Goal: Information Seeking & Learning: Check status

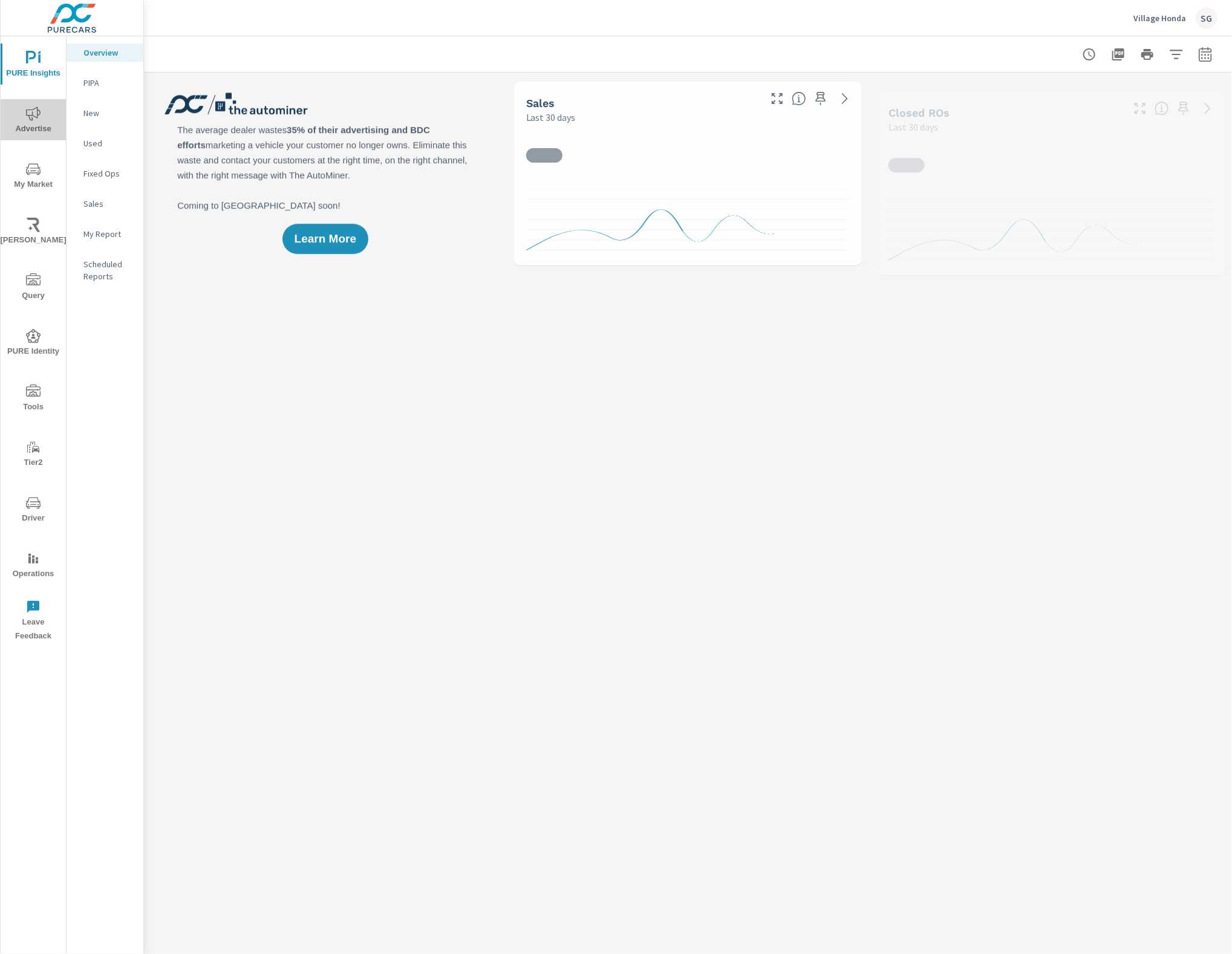
click at [25, 118] on span "Advertise" at bounding box center [33, 122] width 58 height 30
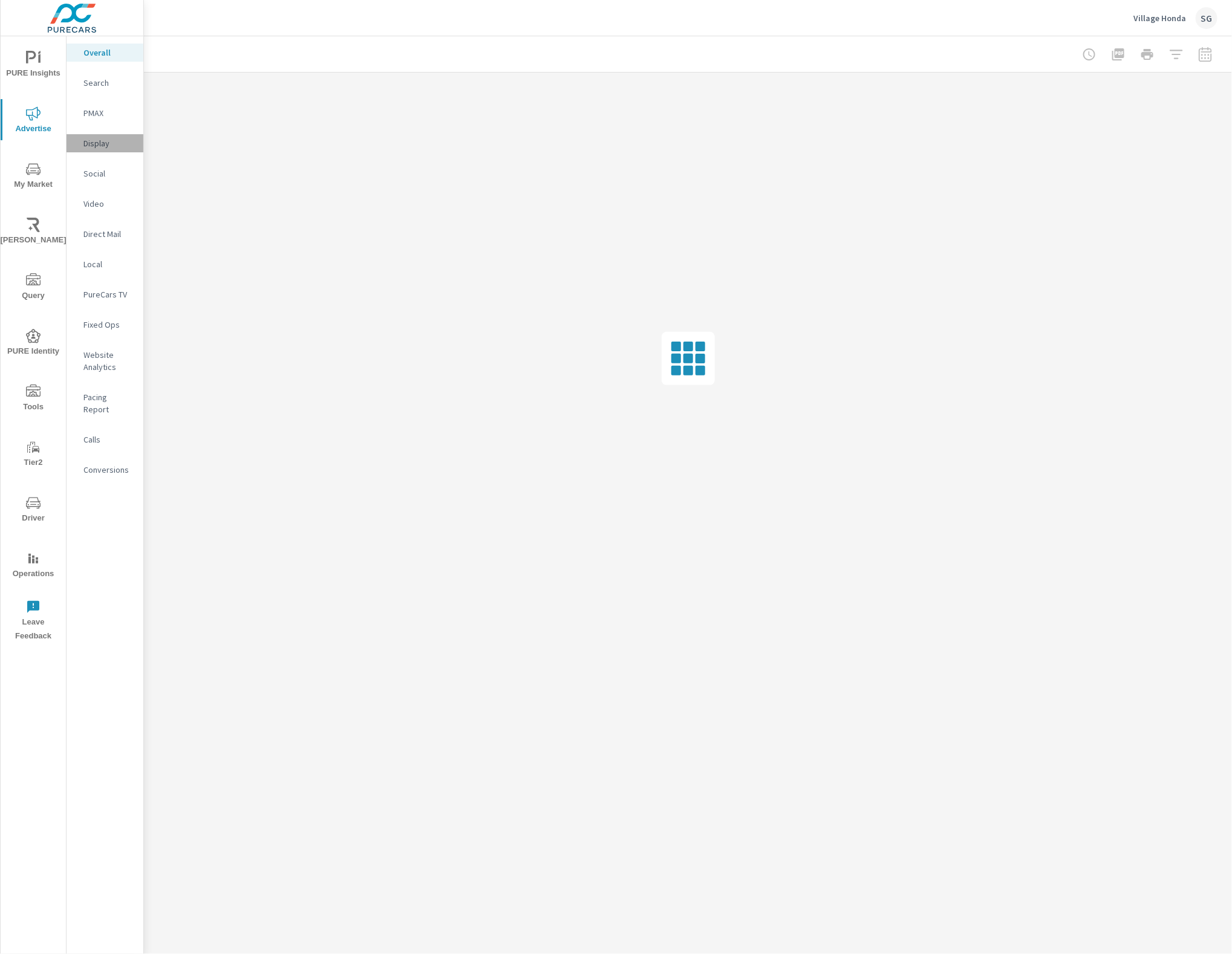
click at [96, 139] on p "Display" at bounding box center [108, 143] width 50 height 12
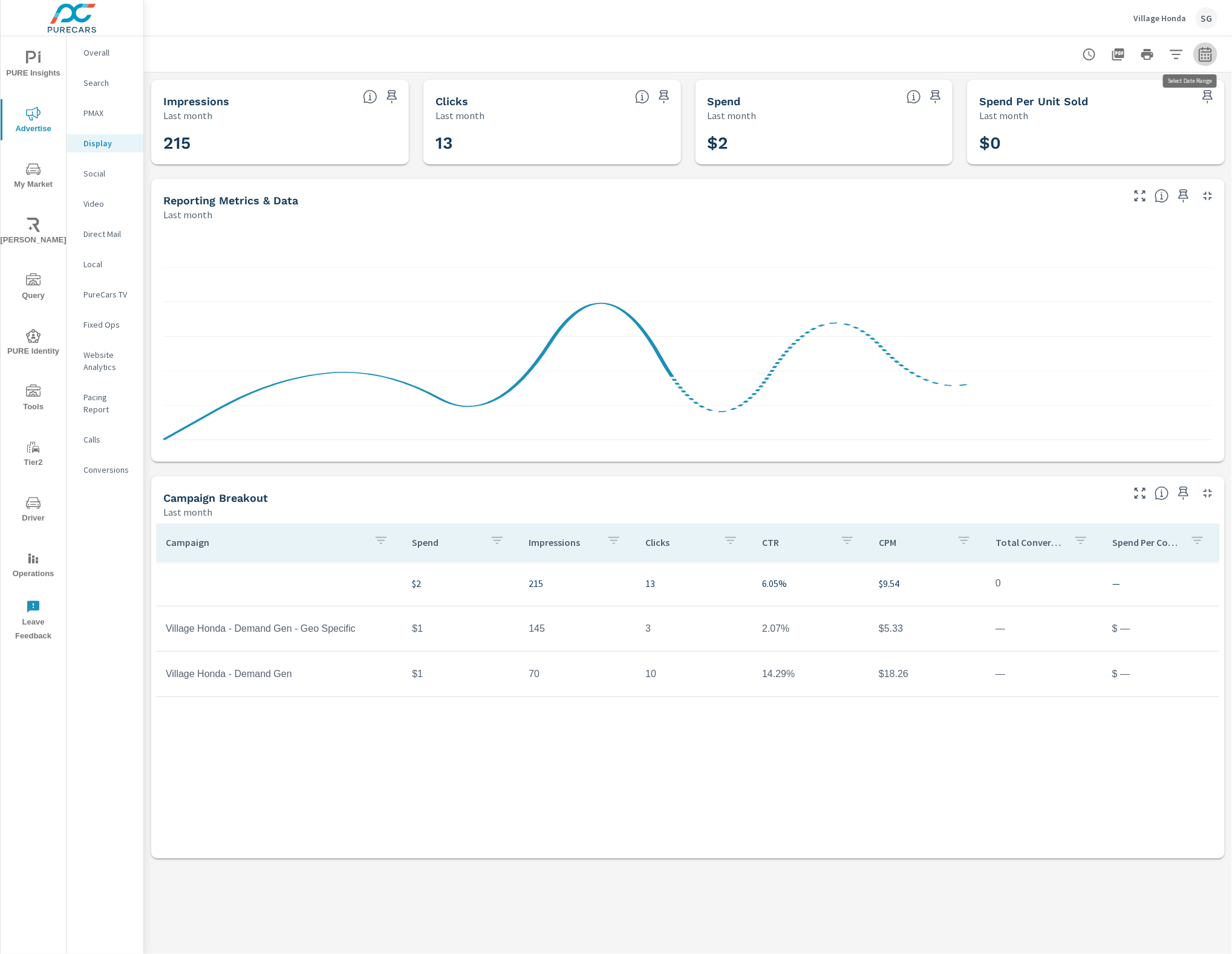
click at [1209, 55] on icon "button" at bounding box center [1205, 56] width 8 height 5
select select "Last month"
